Goal: Task Accomplishment & Management: Manage account settings

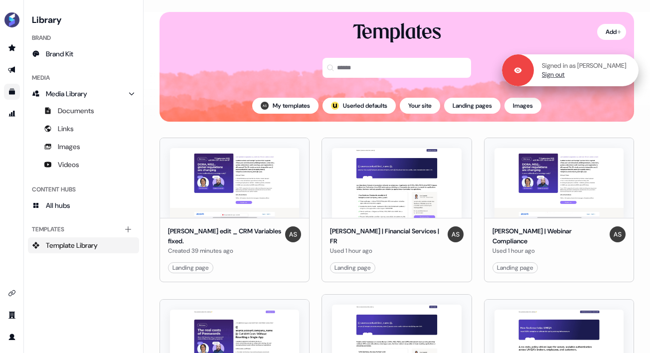
click at [563, 78] on link "Sign out" at bounding box center [553, 74] width 23 height 9
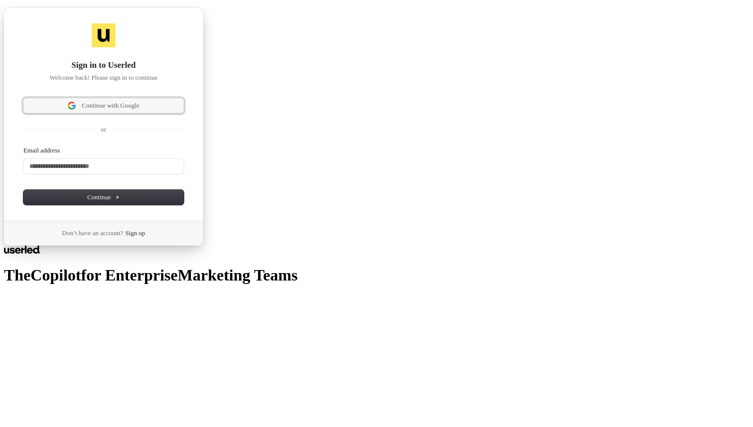
click at [128, 110] on span "Continue with Google" at bounding box center [111, 105] width 58 height 9
